Goal: Task Accomplishment & Management: Manage account settings

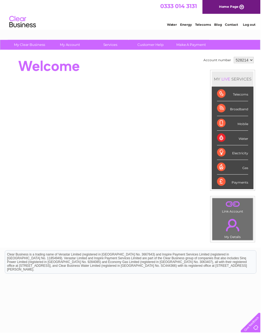
click at [251, 94] on div "Telecoms" at bounding box center [234, 94] width 31 height 15
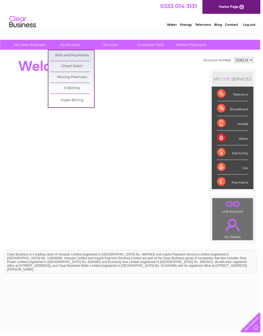
click at [82, 56] on link "Bills and Payments" at bounding box center [73, 56] width 44 height 11
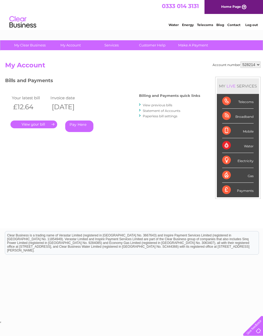
click at [166, 103] on link "View previous bills" at bounding box center [158, 105] width 30 height 4
click at [171, 97] on h4 "Billing and Payments quick links" at bounding box center [169, 96] width 61 height 4
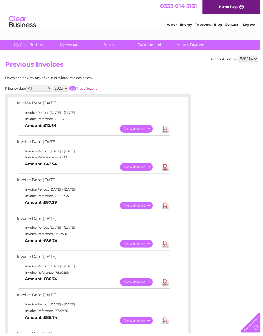
scroll to position [9, 0]
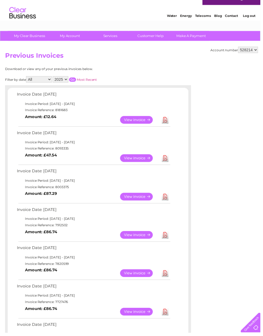
click at [141, 122] on link "View" at bounding box center [140, 121] width 39 height 8
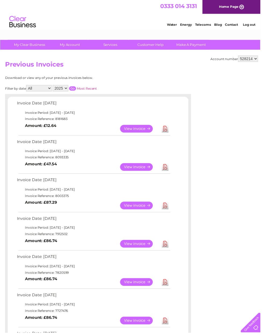
click at [143, 169] on link "View" at bounding box center [140, 169] width 39 height 8
click at [134, 133] on link "View" at bounding box center [140, 130] width 39 height 8
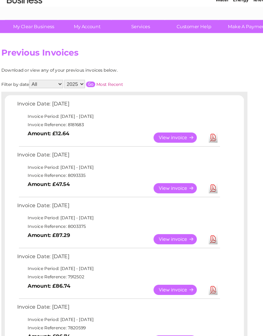
click at [130, 126] on link "View" at bounding box center [140, 130] width 39 height 8
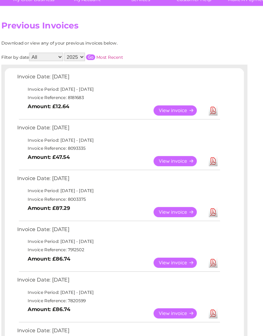
click at [137, 165] on link "View" at bounding box center [140, 169] width 39 height 8
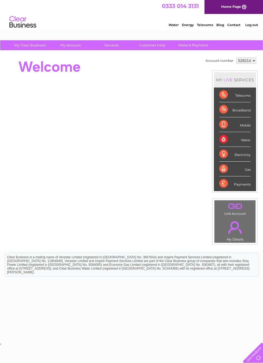
click at [240, 96] on div "Telecoms" at bounding box center [234, 94] width 31 height 15
click at [229, 92] on div "Telecoms" at bounding box center [234, 94] width 31 height 15
click at [250, 92] on div "Telecoms" at bounding box center [234, 94] width 31 height 15
click at [250, 187] on div "Payments" at bounding box center [234, 183] width 31 height 14
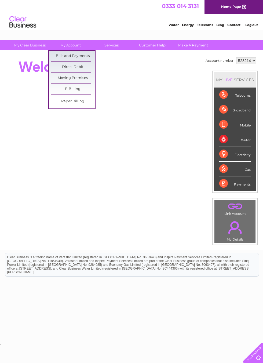
click at [85, 56] on link "Bills and Payments" at bounding box center [73, 56] width 44 height 11
click at [80, 57] on link "Bills and Payments" at bounding box center [73, 56] width 44 height 11
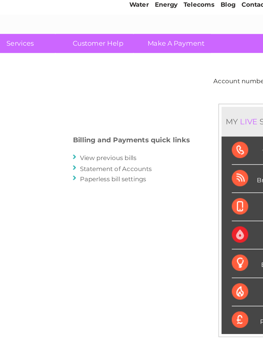
click at [143, 103] on link "View previous bills" at bounding box center [158, 105] width 30 height 4
